Goal: Task Accomplishment & Management: Complete application form

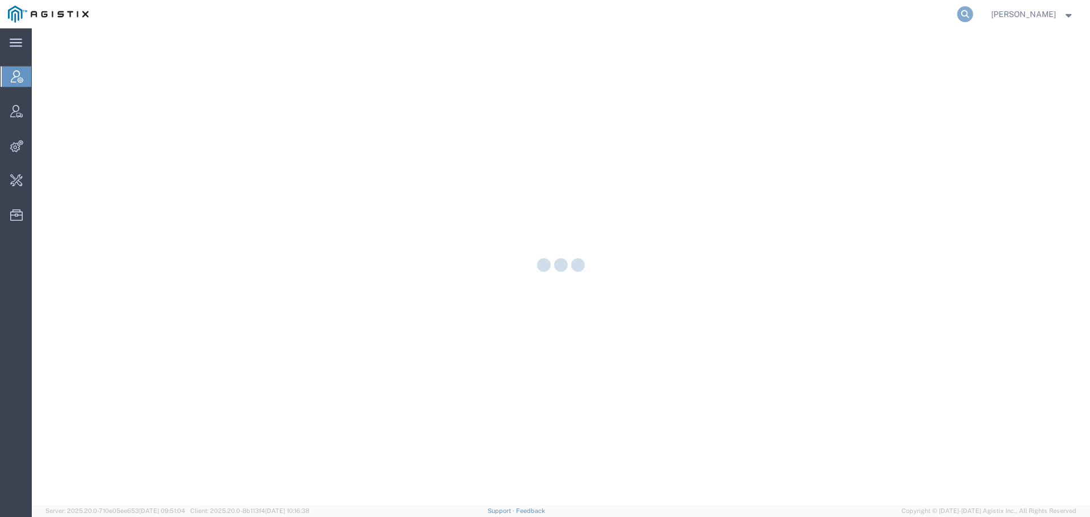
click at [973, 10] on icon at bounding box center [965, 14] width 16 height 16
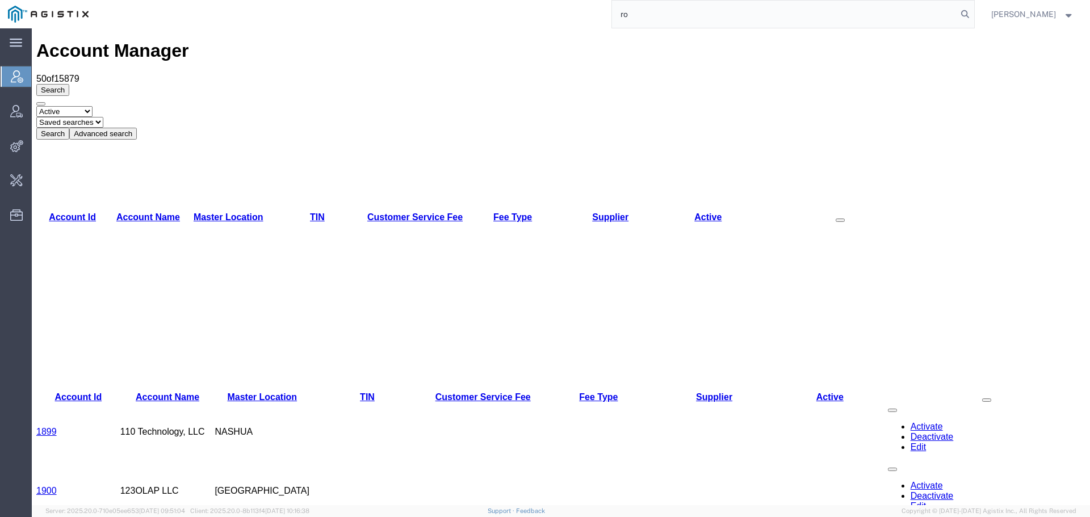
type input "r"
type input "s"
type input "offline@syneos"
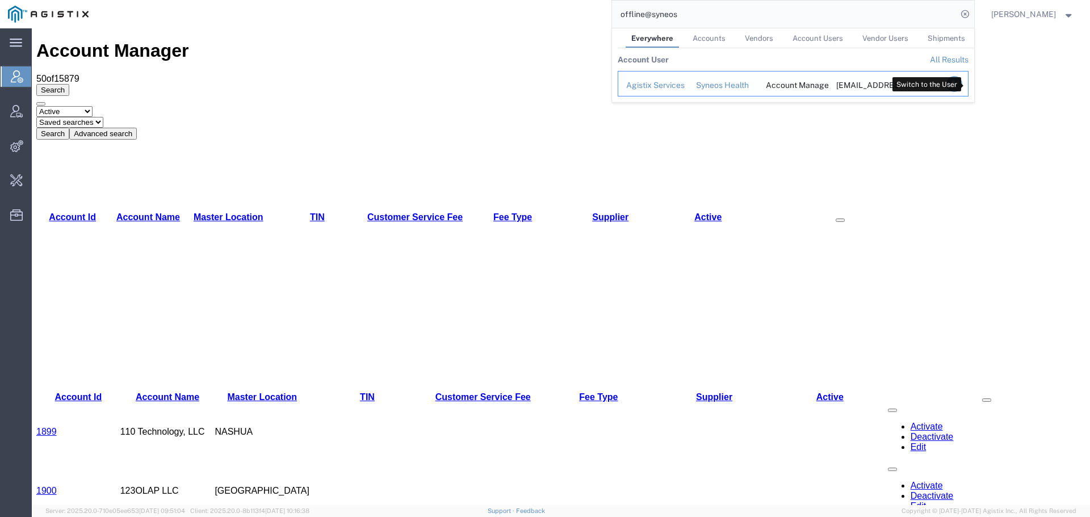
click at [961, 80] on icon "Search Results" at bounding box center [954, 84] width 16 height 16
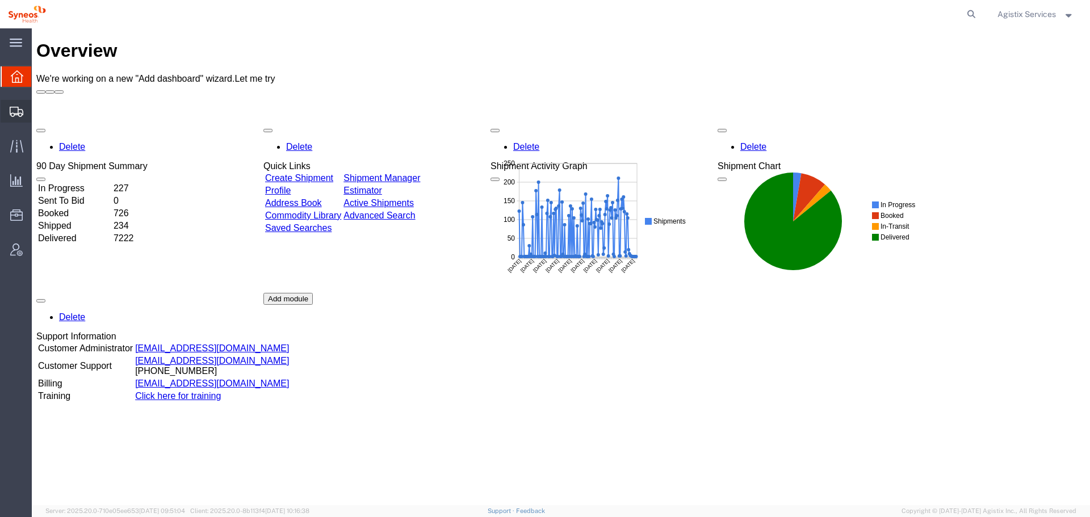
click at [0, 0] on span "Shipment Manager" at bounding box center [0, 0] width 0 height 0
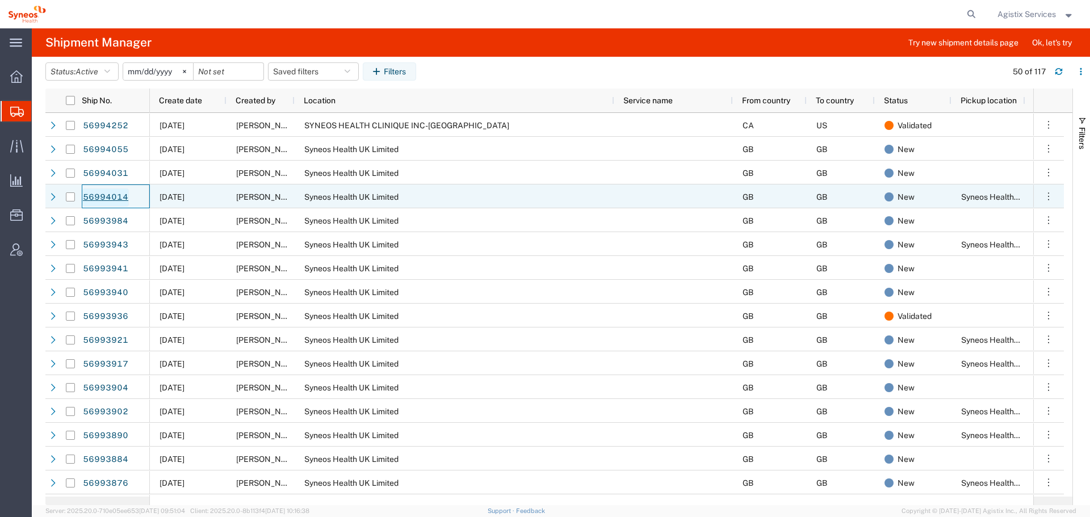
click at [99, 198] on link "56994014" at bounding box center [105, 197] width 47 height 18
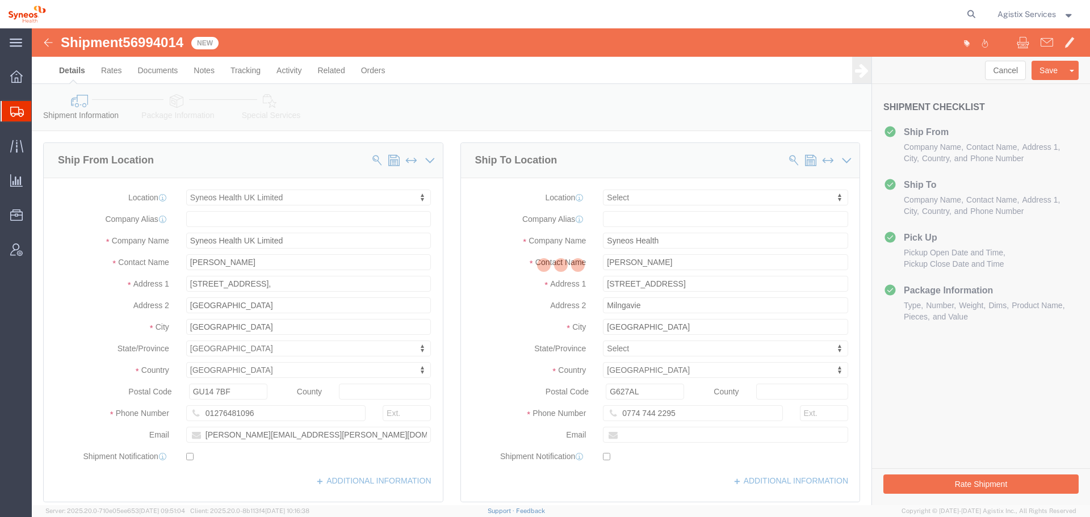
select select "61570"
select select
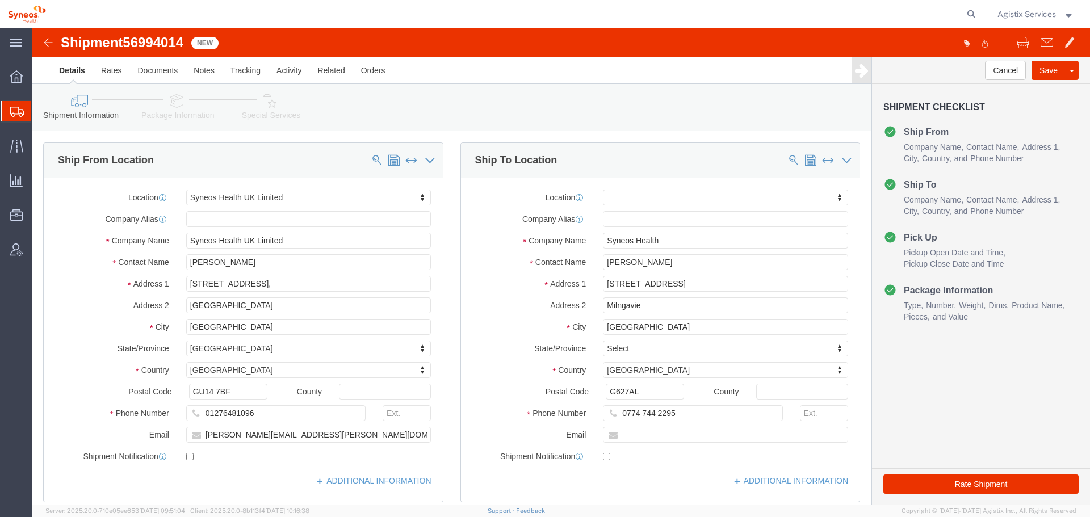
click link "Package Information"
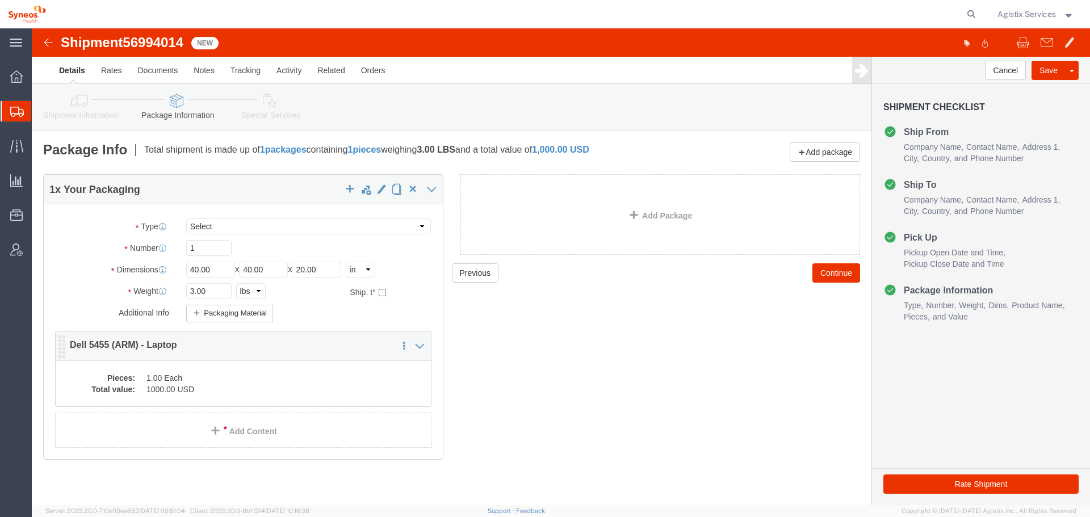
click dd "1.00 Each"
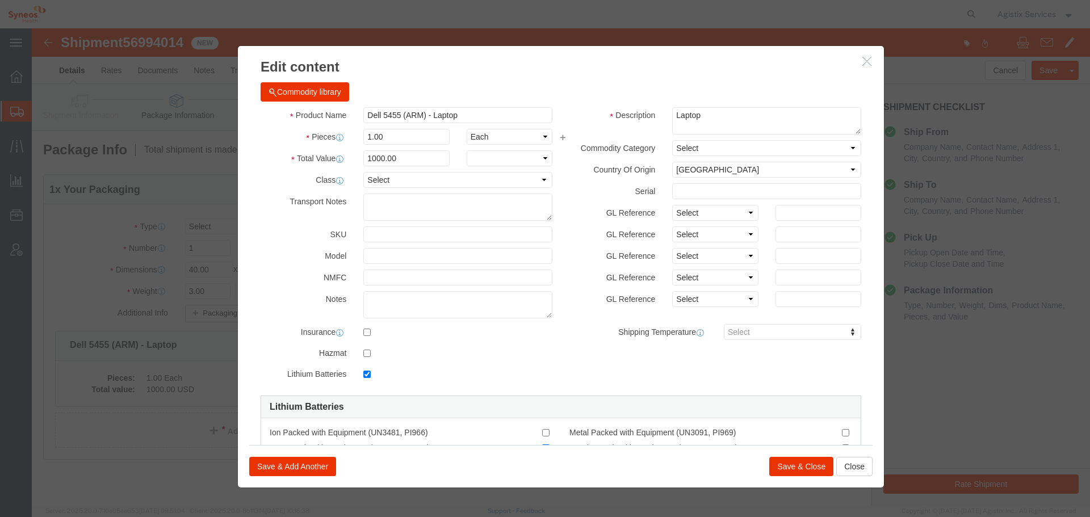
checkbox input "true"
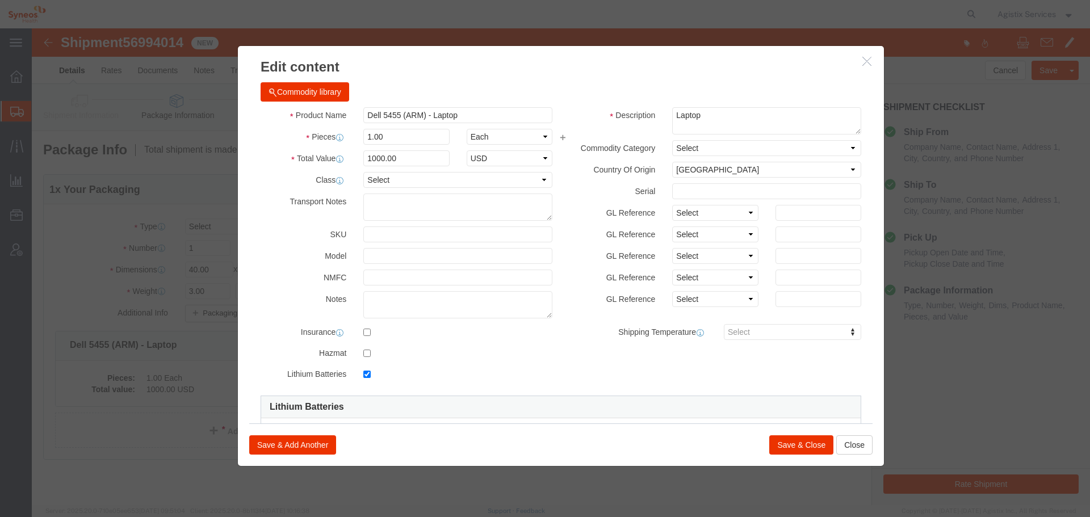
click button "button"
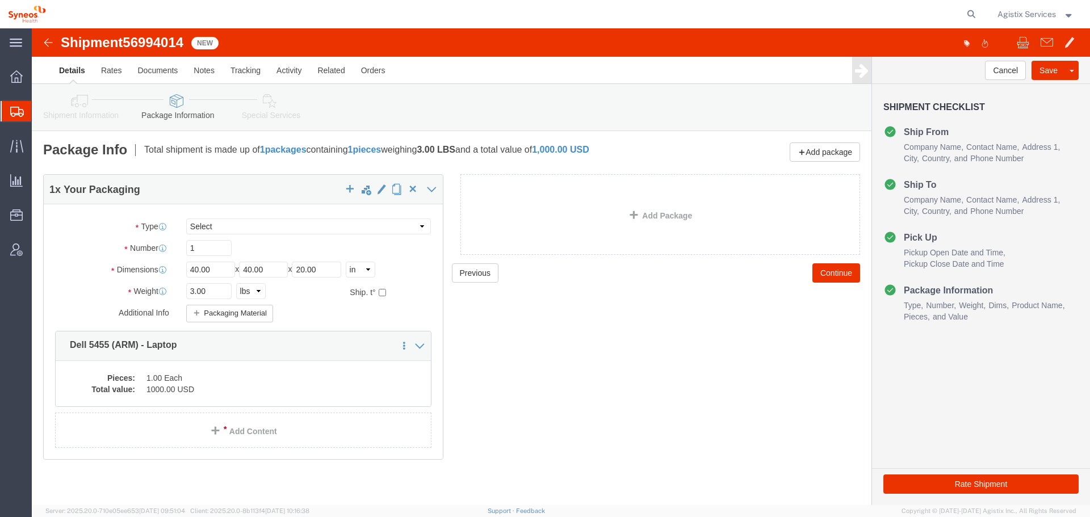
click span "56994014"
copy span "56994014"
click link "Activity"
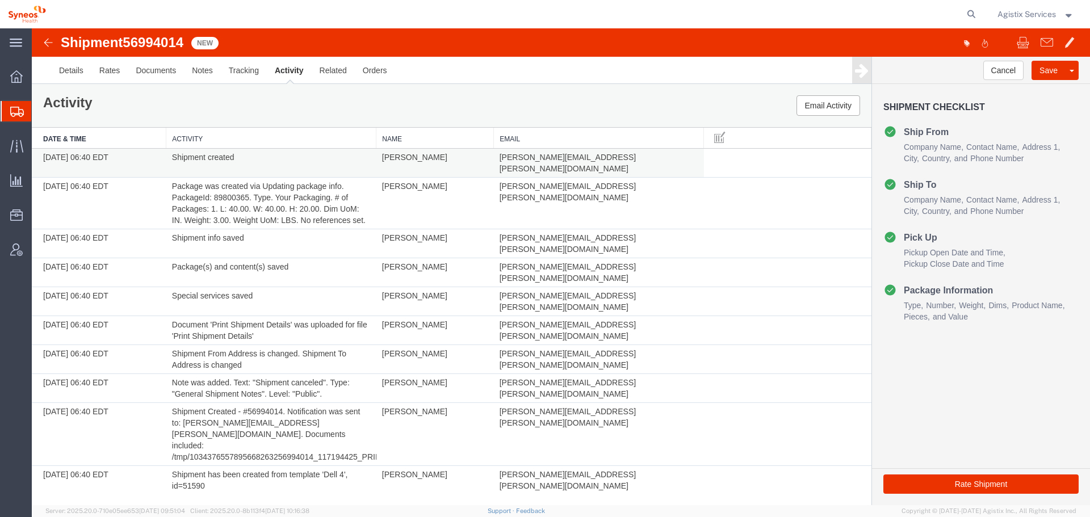
click at [549, 157] on span "[PERSON_NAME][EMAIL_ADDRESS][PERSON_NAME][DOMAIN_NAME]" at bounding box center [567, 163] width 136 height 20
copy span "syneoshealth"
click at [591, 159] on span "[PERSON_NAME][EMAIL_ADDRESS][PERSON_NAME][DOMAIN_NAME]" at bounding box center [567, 163] width 136 height 20
drag, startPoint x: 601, startPoint y: 159, endPoint x: 499, endPoint y: 159, distance: 102.2
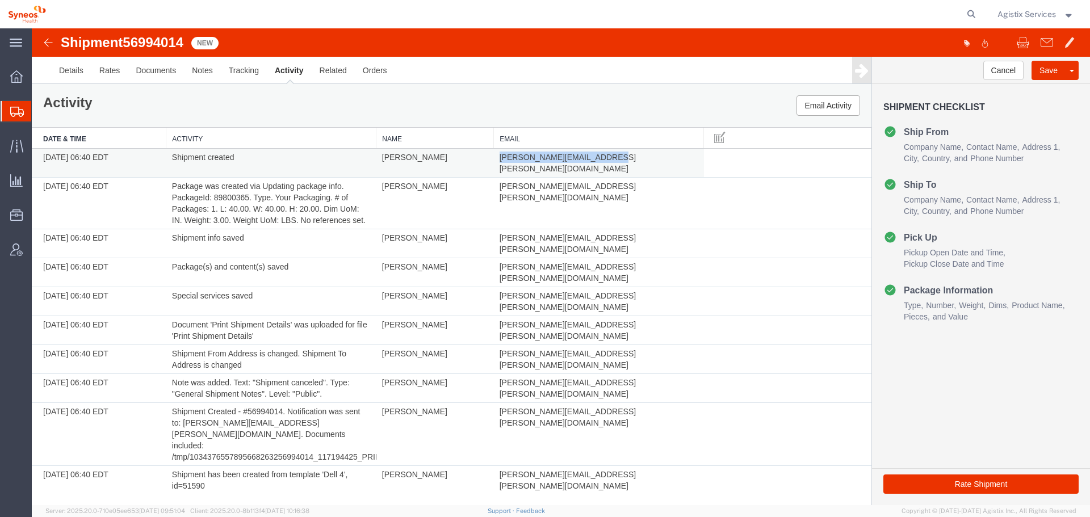
click at [499, 159] on td "[PERSON_NAME][EMAIL_ADDRESS][PERSON_NAME][DOMAIN_NAME]" at bounding box center [599, 163] width 210 height 29
copy span "[PERSON_NAME][EMAIL_ADDRESS][PERSON_NAME][DOMAIN_NAME]"
click at [972, 12] on icon at bounding box center [971, 14] width 16 height 16
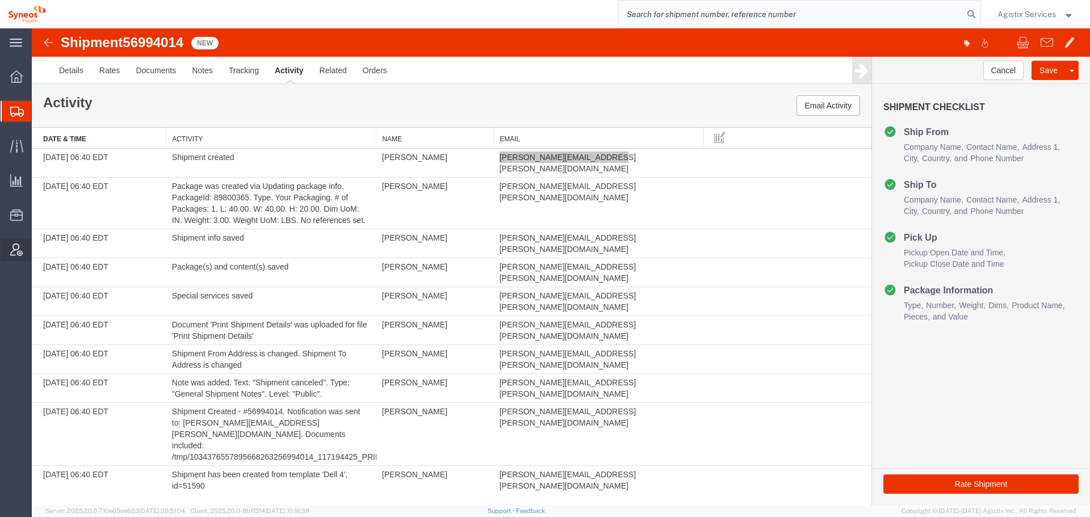
click at [20, 250] on icon at bounding box center [16, 249] width 12 height 12
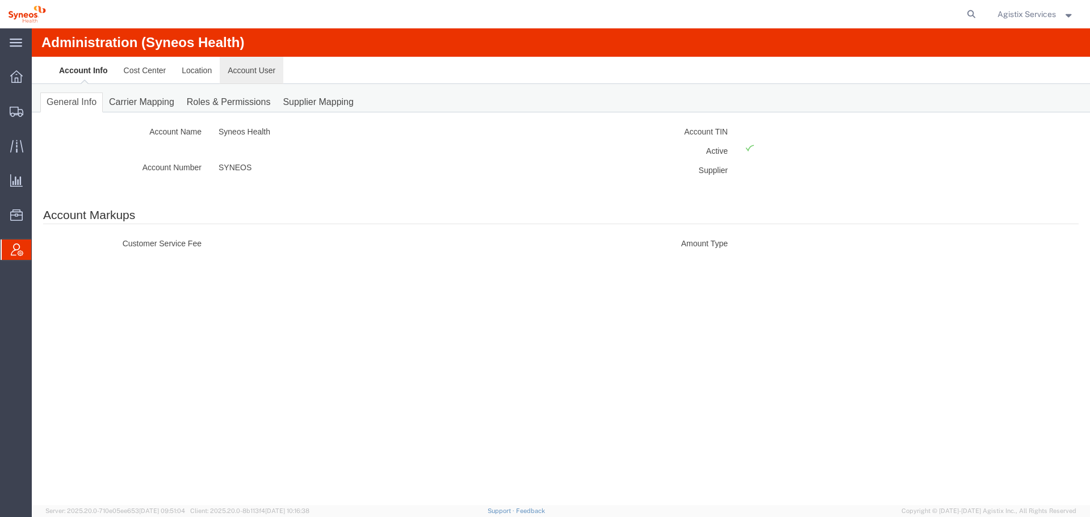
click at [263, 77] on link "Account User" at bounding box center [252, 70] width 64 height 27
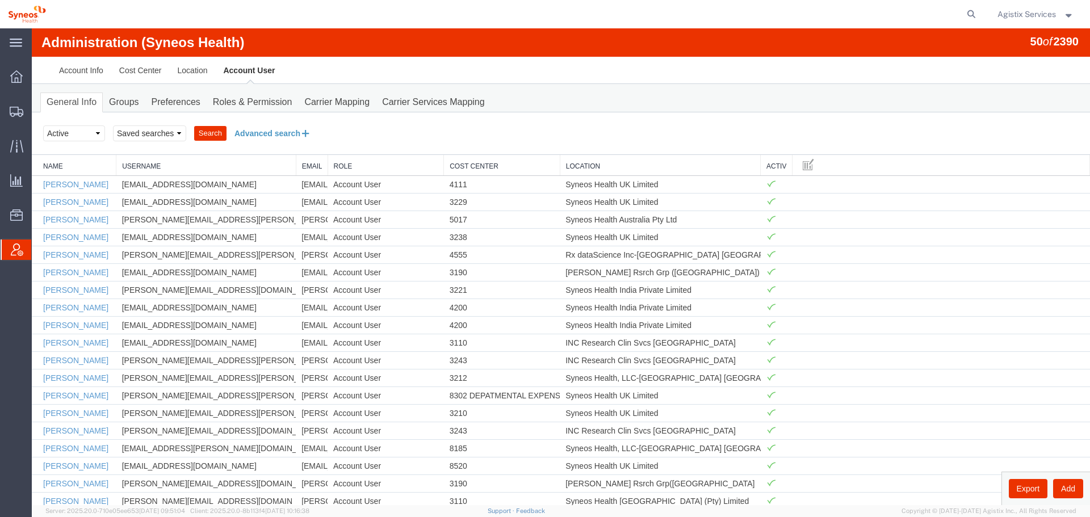
click at [263, 140] on button "Advanced search" at bounding box center [272, 133] width 93 height 19
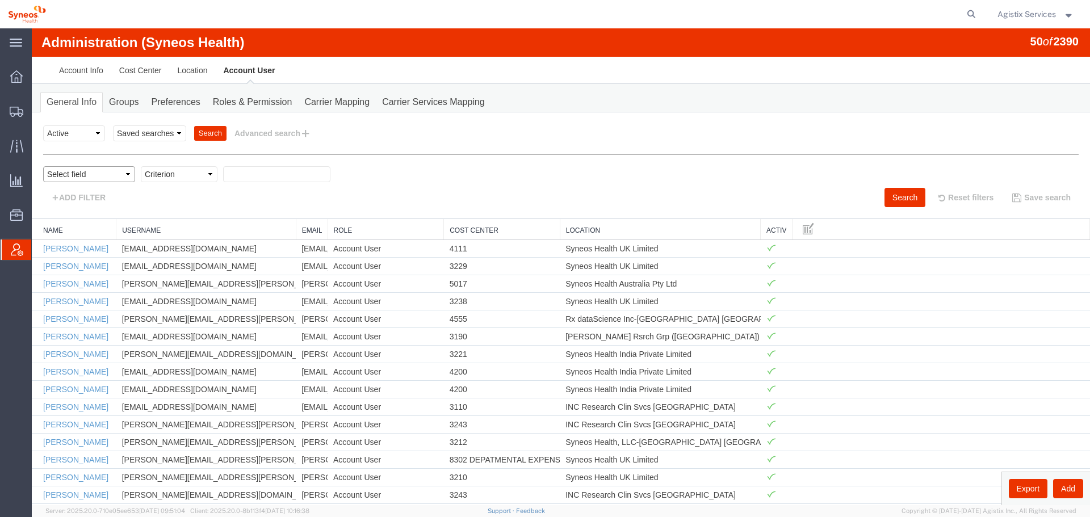
click at [69, 178] on select "Select field Cost Center Email Location Name Role Username" at bounding box center [89, 174] width 92 height 16
select select "email"
click at [43, 166] on select "Select field Cost Center Email Location Name Role Username" at bounding box center [89, 174] width 92 height 16
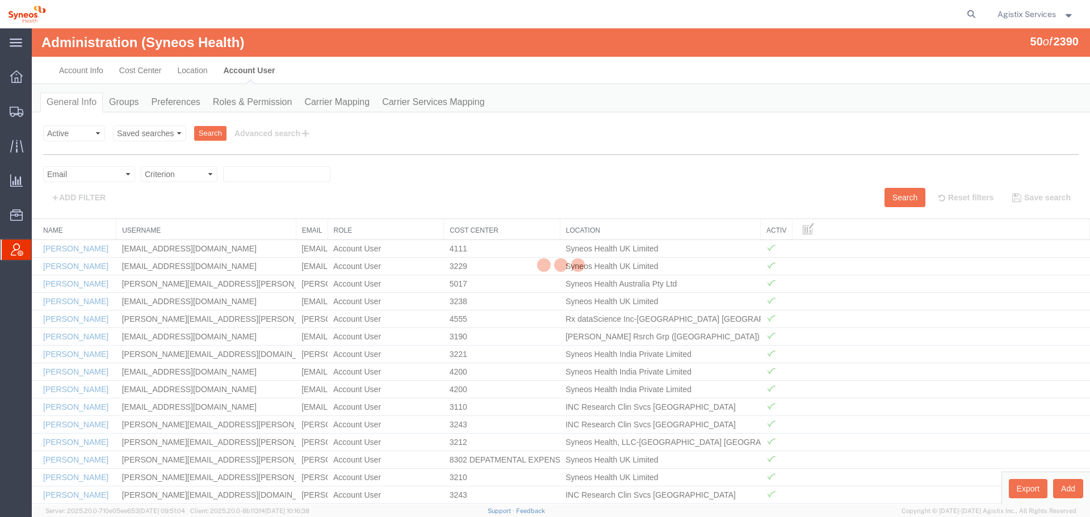
drag, startPoint x: 110, startPoint y: 206, endPoint x: 167, endPoint y: 179, distance: 62.7
click at [163, 179] on select "Criterion contains does not contain is is blank is not blank starts with" at bounding box center [179, 174] width 77 height 16
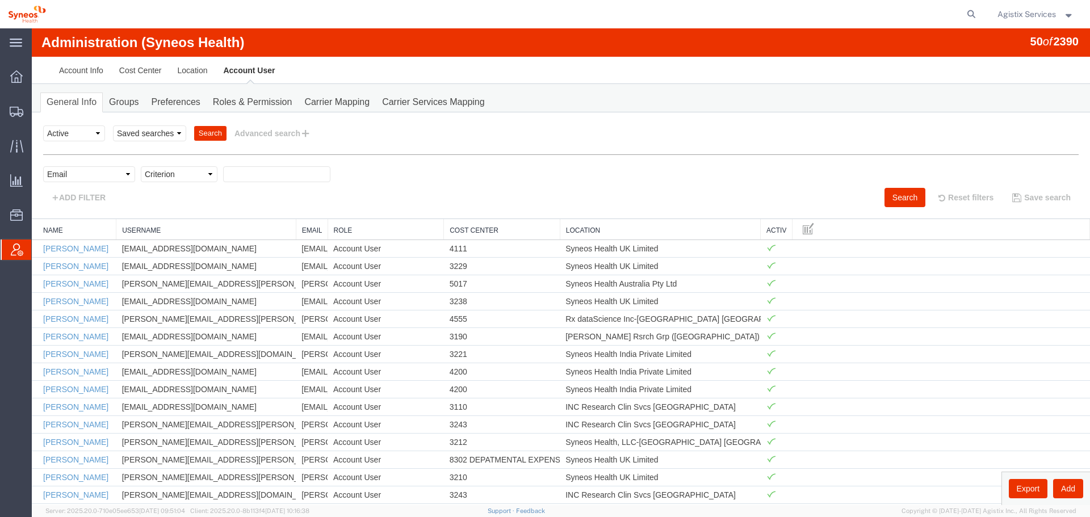
select select "contains"
click at [141, 166] on select "Criterion contains does not contain is is blank is not blank starts with" at bounding box center [179, 174] width 77 height 16
click at [251, 173] on input "text" at bounding box center [276, 174] width 107 height 16
paste input "[PERSON_NAME][EMAIL_ADDRESS][PERSON_NAME][DOMAIN_NAME]"
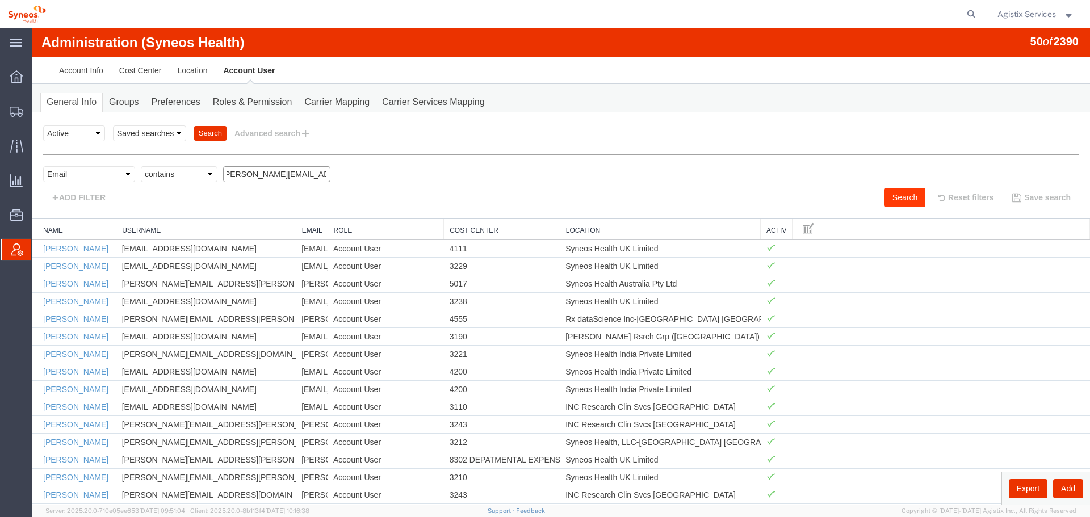
type input "[PERSON_NAME][EMAIL_ADDRESS][PERSON_NAME][DOMAIN_NAME]"
click at [896, 196] on button "Search" at bounding box center [904, 197] width 41 height 19
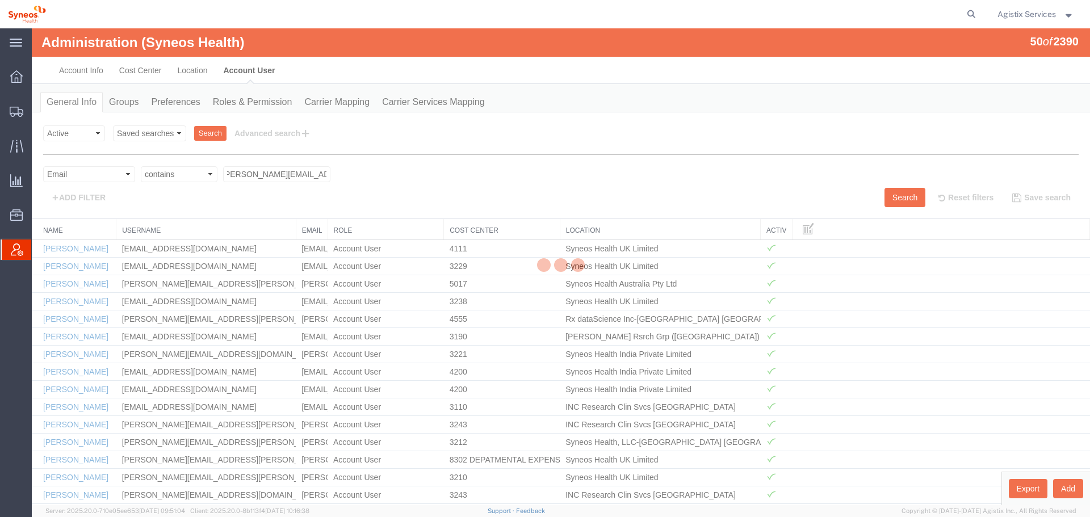
scroll to position [0, 0]
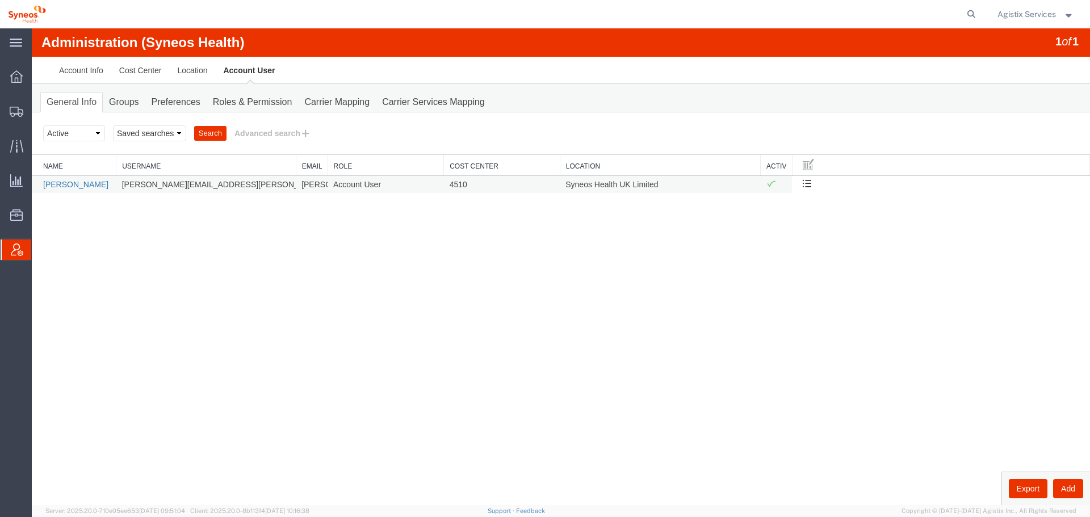
click at [66, 184] on link "[PERSON_NAME]" at bounding box center [75, 184] width 65 height 9
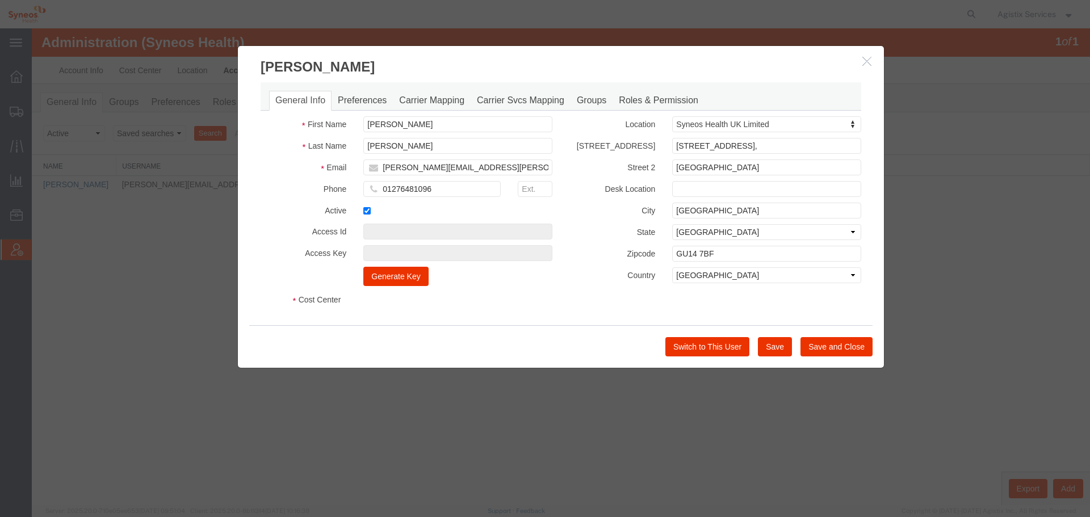
select select "DEPARTMENT"
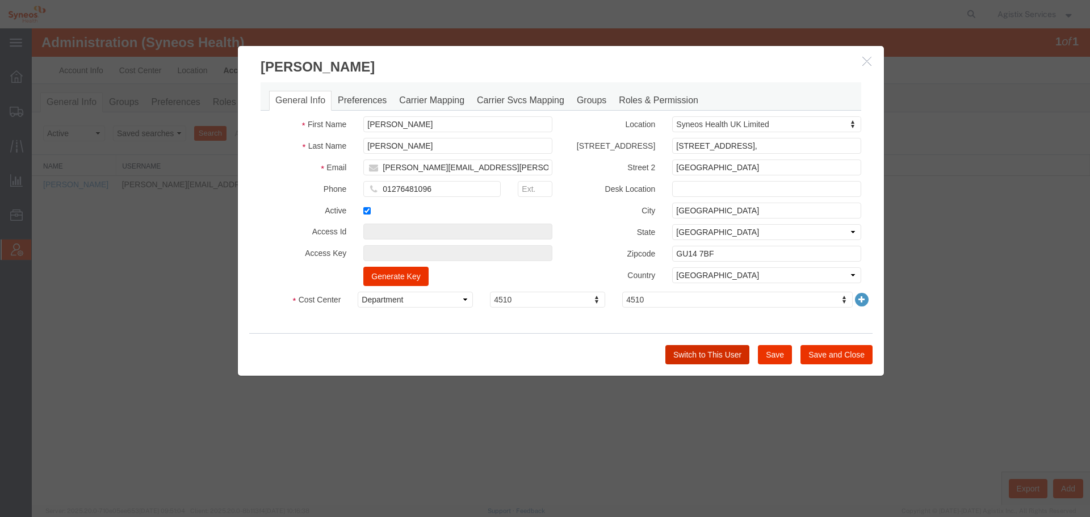
click at [724, 360] on button "Switch to This User" at bounding box center [707, 354] width 84 height 19
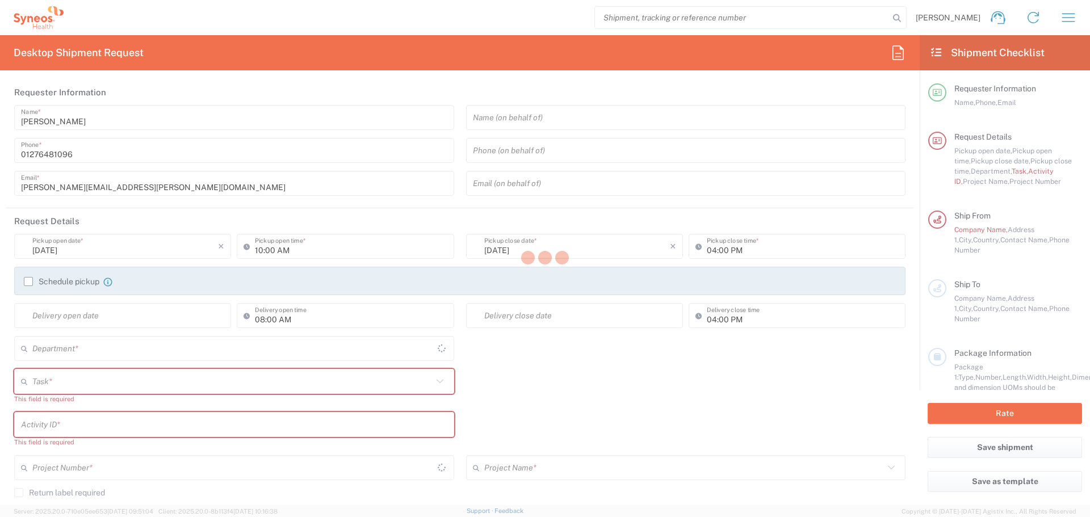
type input "[GEOGRAPHIC_DATA]"
type input "4510"
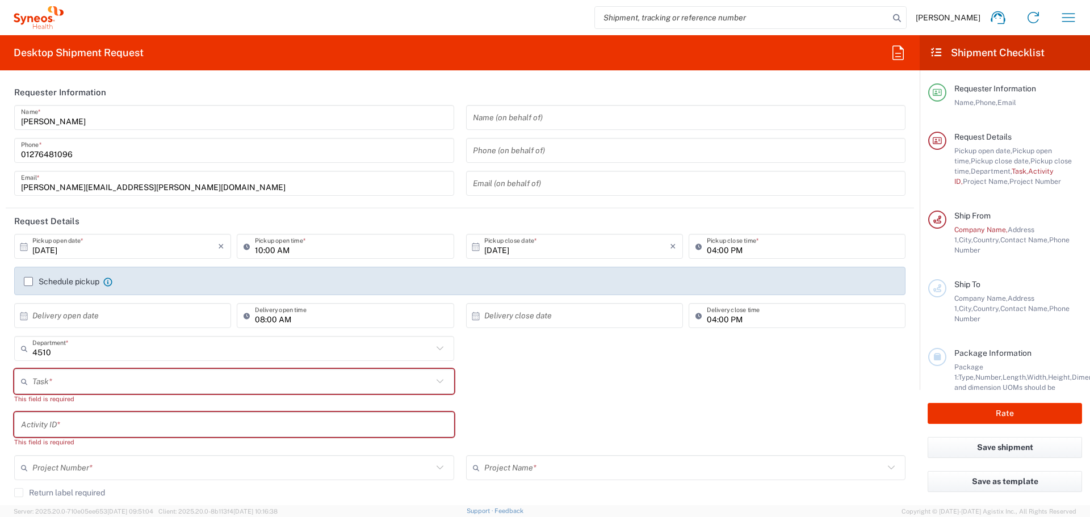
click at [762, 18] on input "search" at bounding box center [742, 18] width 294 height 22
paste input "56994014"
type input "56994014"
type input "Syneos Health UK Limited"
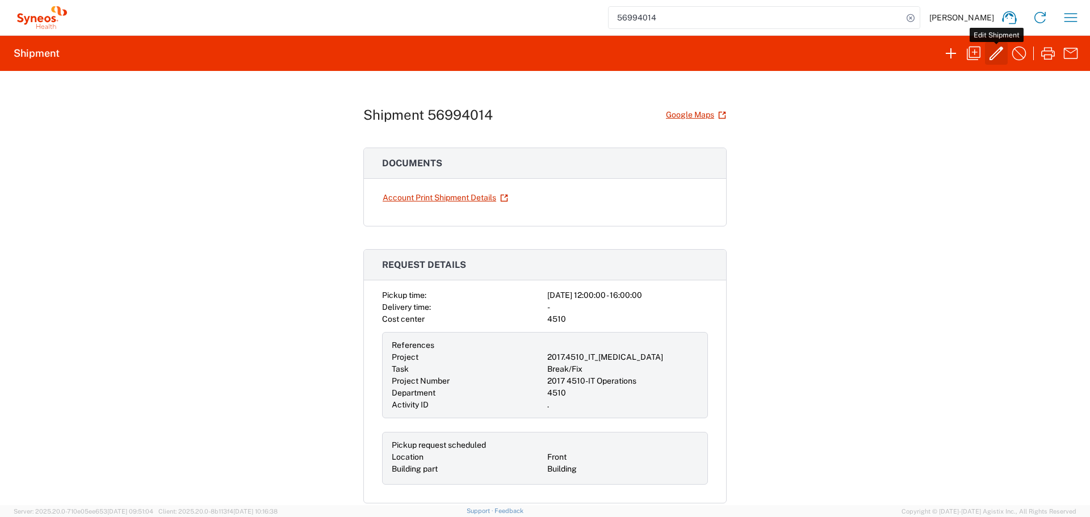
click at [991, 56] on icon "button" at bounding box center [996, 54] width 14 height 14
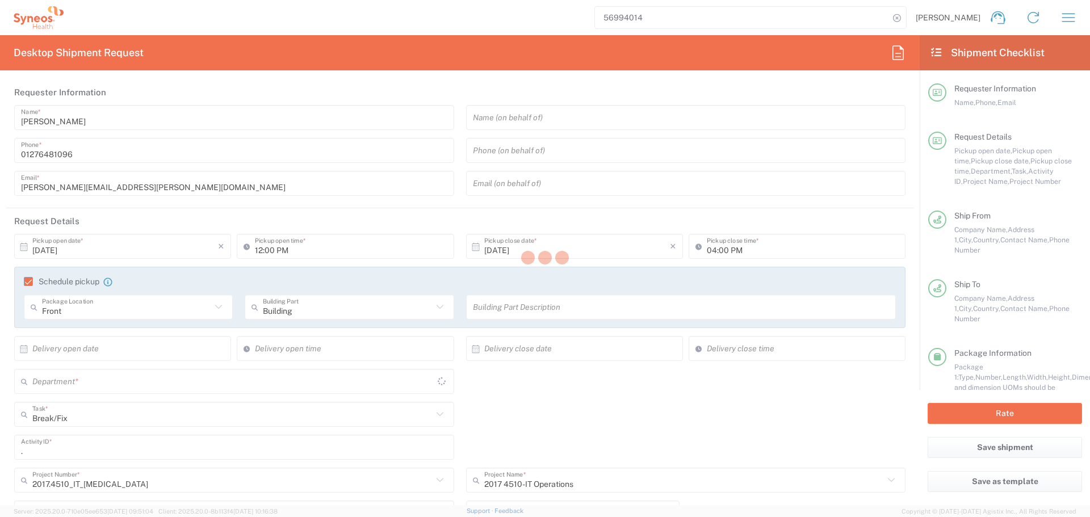
type input "4510"
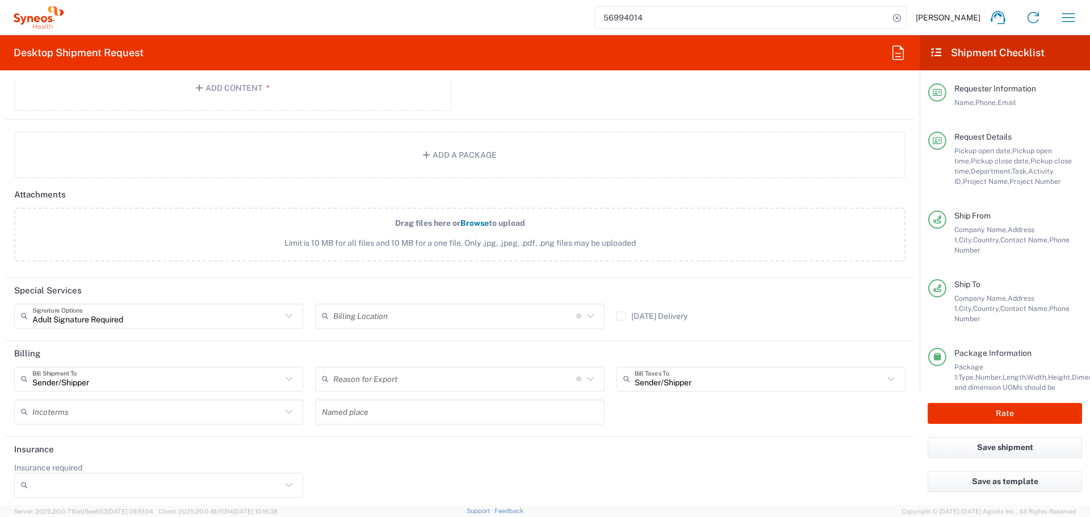
scroll to position [1458, 0]
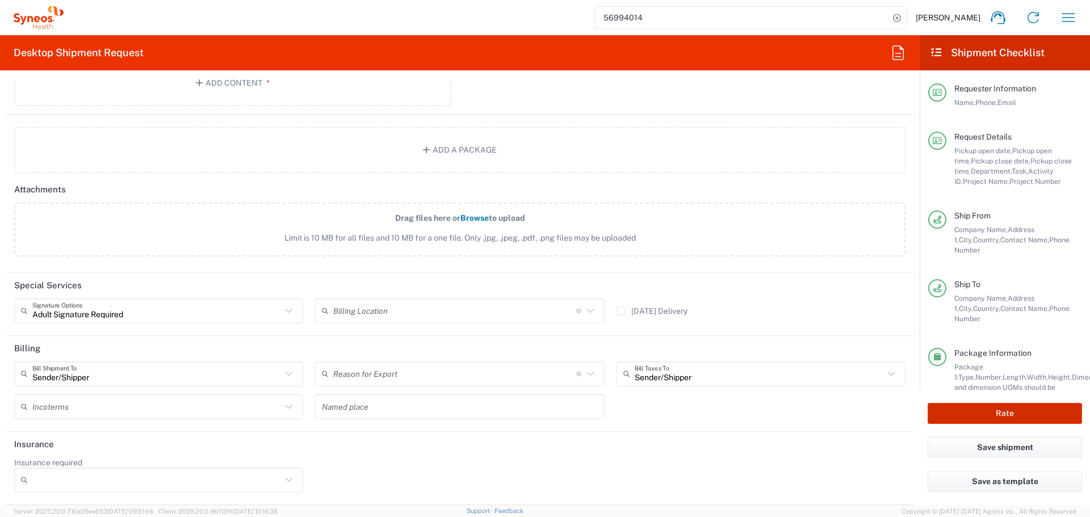
click at [994, 414] on button "Rate" at bounding box center [1004, 413] width 154 height 21
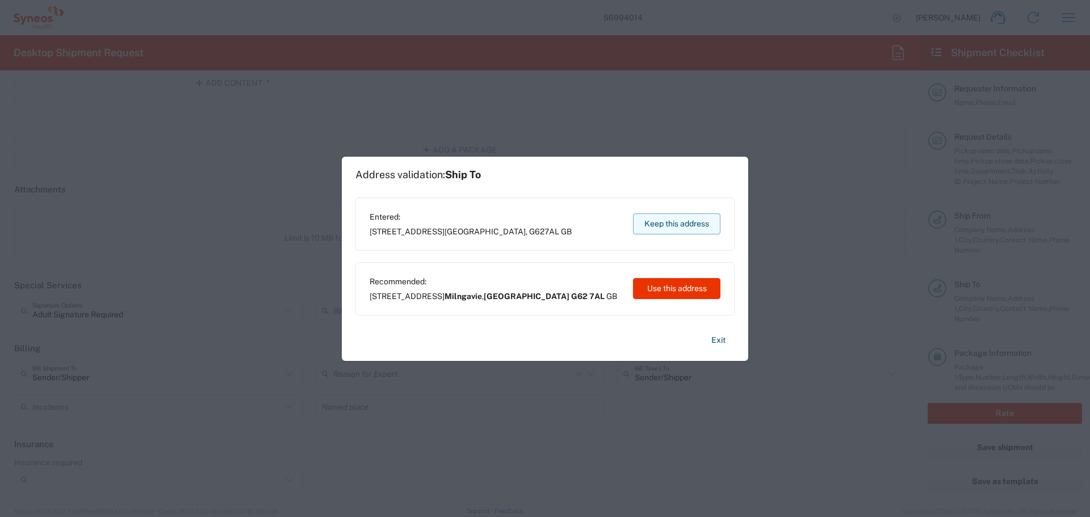
click at [667, 225] on button "Keep this address" at bounding box center [676, 223] width 87 height 21
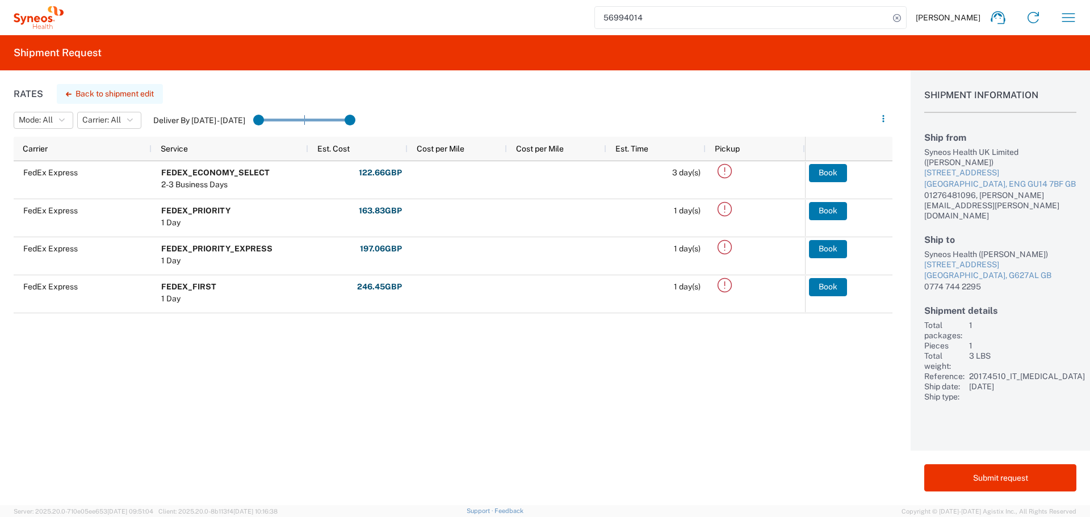
click at [106, 93] on button "Back to shipment edit" at bounding box center [110, 94] width 106 height 20
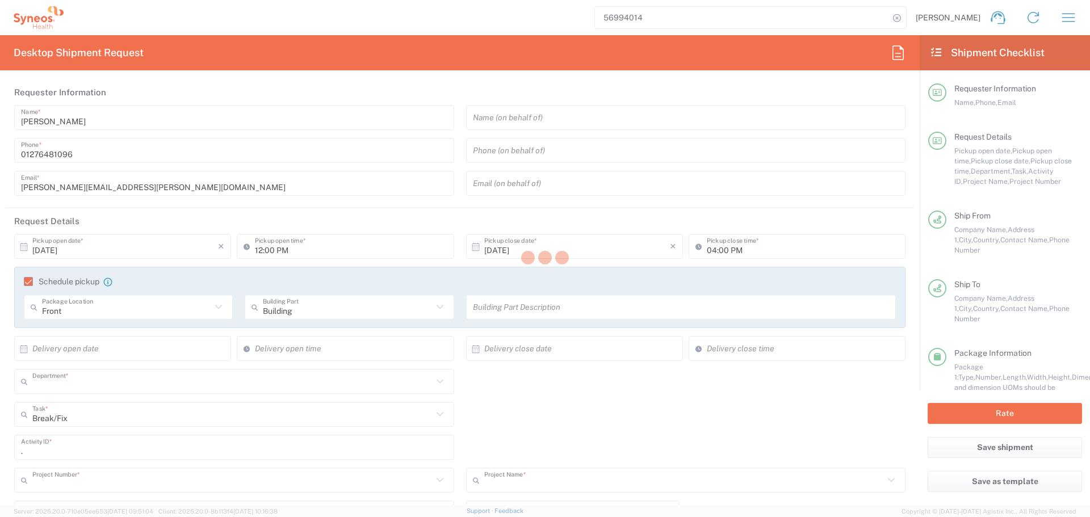
type input "4510"
type input "2017.4510_IT_[MEDICAL_DATA]"
type input "2017 4510-IT Operations"
type input "[GEOGRAPHIC_DATA]"
type input "Your Packaging"
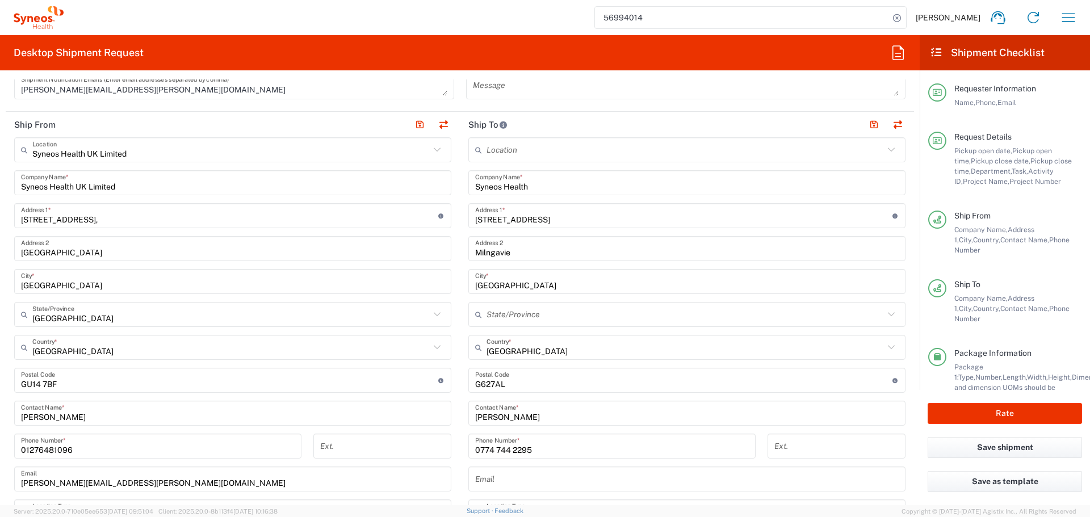
scroll to position [227, 0]
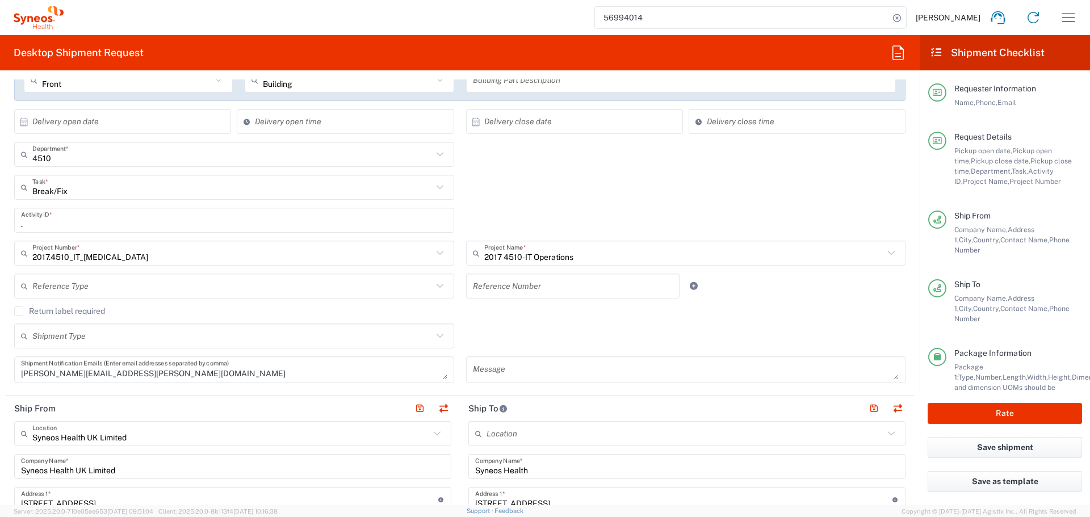
click at [637, 26] on input "56994014" at bounding box center [742, 18] width 294 height 22
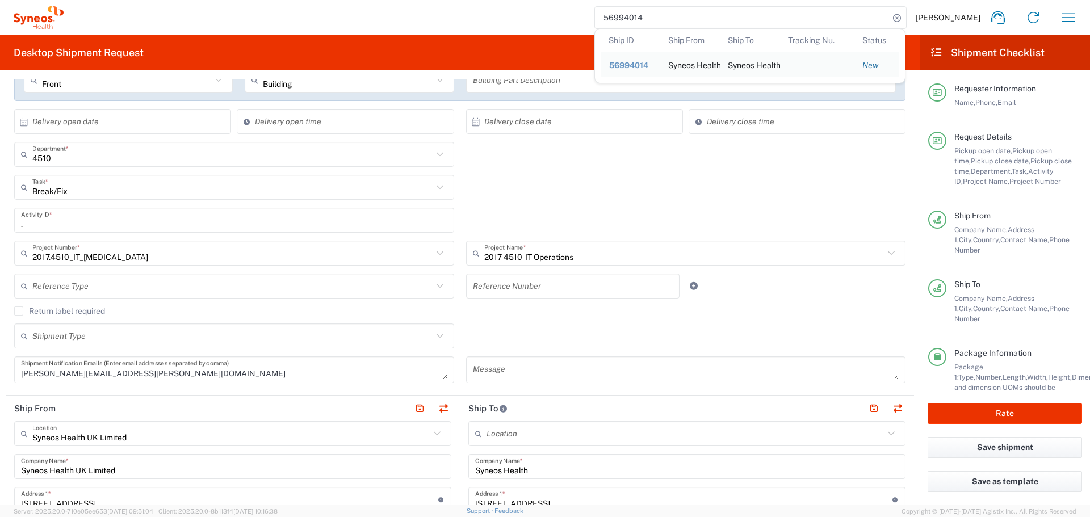
click at [638, 21] on input "56994014" at bounding box center [742, 18] width 294 height 22
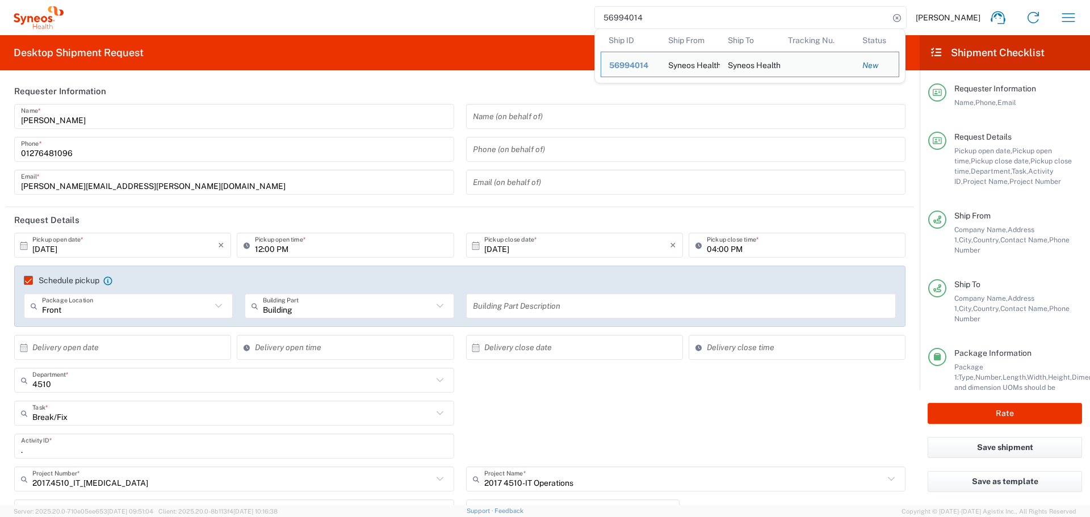
scroll to position [0, 0]
click at [657, 14] on input "56994014" at bounding box center [742, 18] width 294 height 22
